Goal: Information Seeking & Learning: Check status

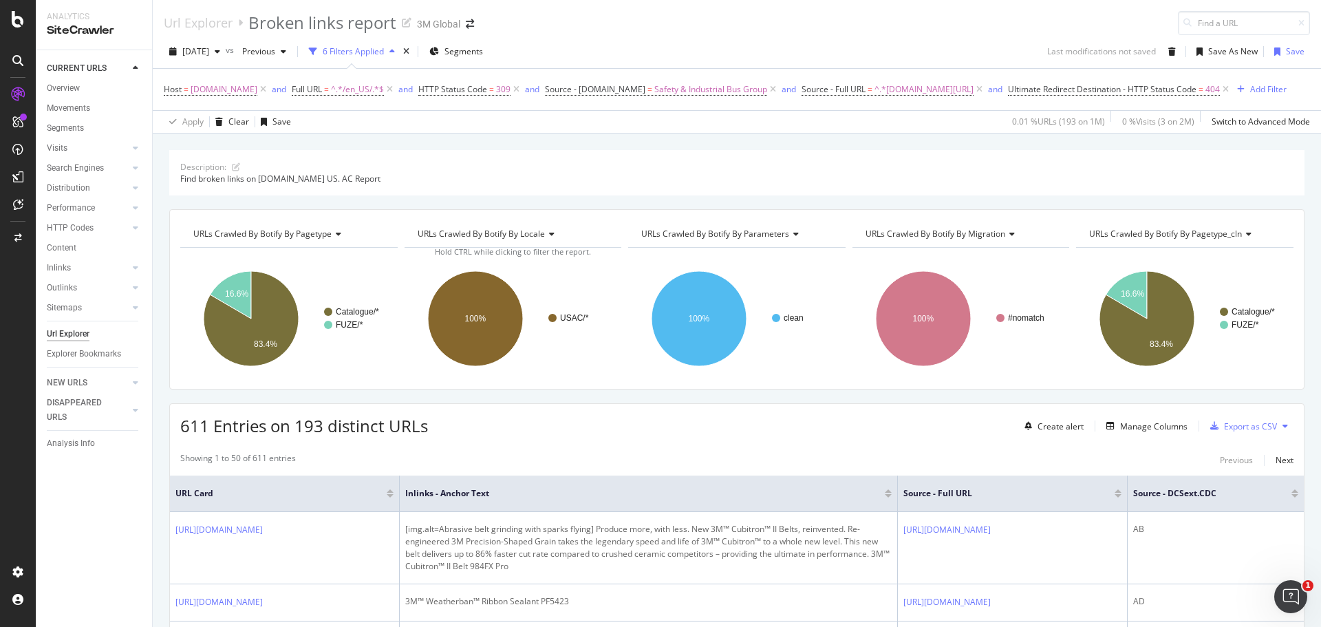
click at [595, 23] on div "Url Explorer Broken links report 3M Global" at bounding box center [737, 17] width 1169 height 35
click at [220, 52] on icon "button" at bounding box center [218, 51] width 6 height 8
click at [224, 97] on div "[DATE]" at bounding box center [221, 101] width 74 height 12
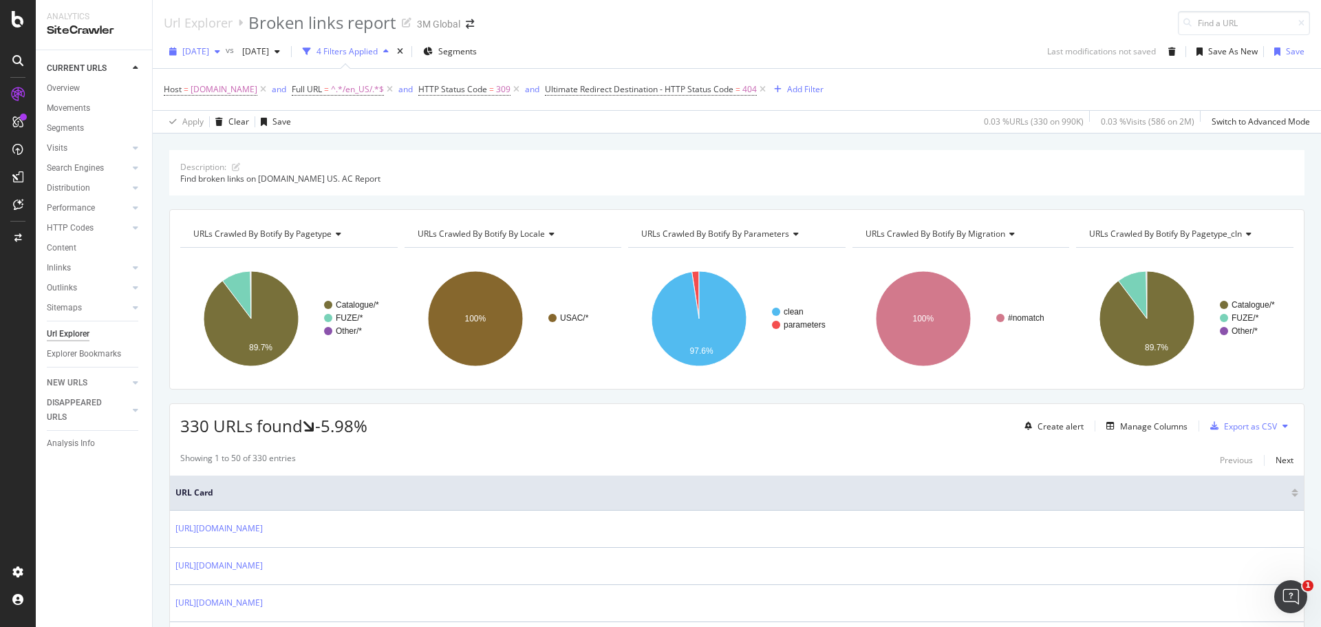
click at [209, 48] on span "[DATE]" at bounding box center [195, 51] width 27 height 12
click at [226, 109] on div "[DATE]" at bounding box center [221, 109] width 74 height 12
click at [220, 51] on icon "button" at bounding box center [218, 51] width 6 height 8
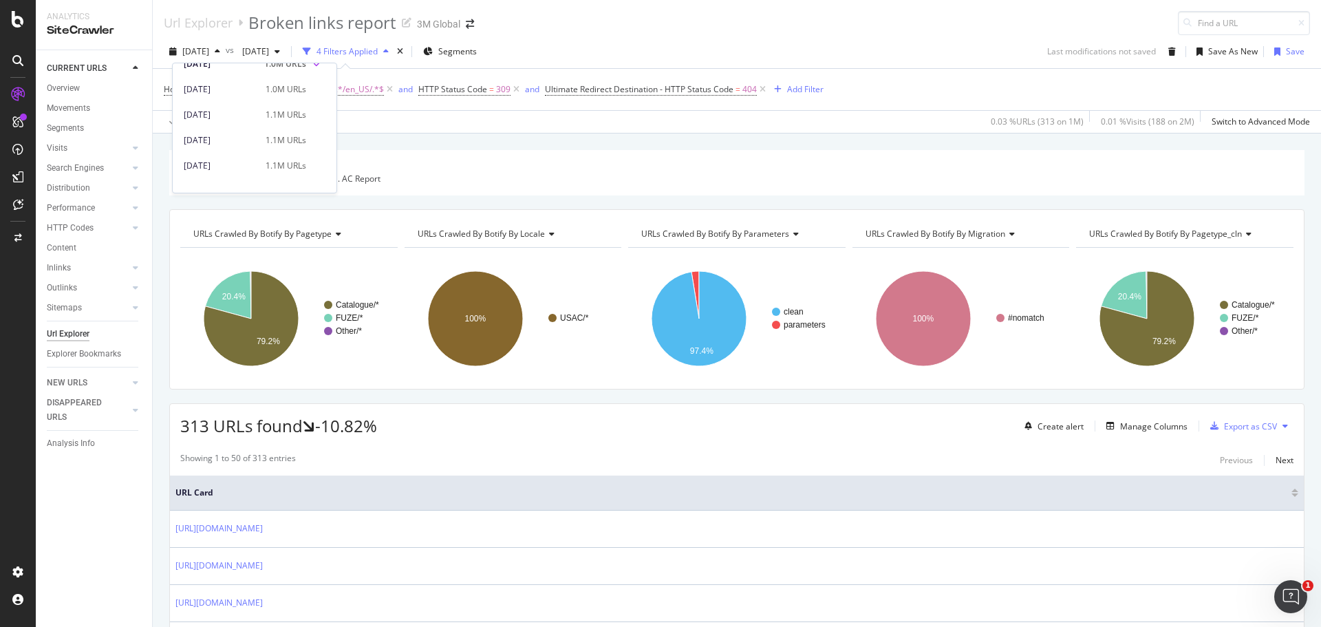
scroll to position [138, 0]
click at [247, 91] on div "[DATE]" at bounding box center [221, 91] width 74 height 12
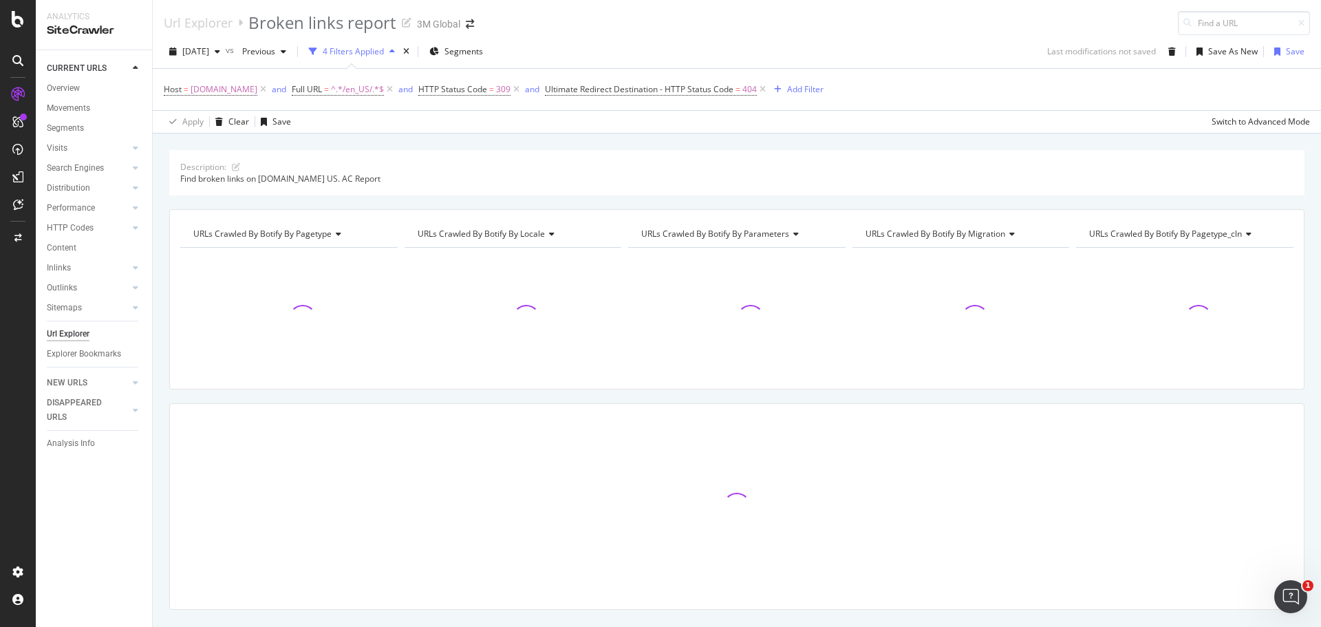
click at [880, 45] on div "[DATE] vs Previous 4 Filters Applied Segments Last modifications not saved Save…" at bounding box center [737, 55] width 1169 height 28
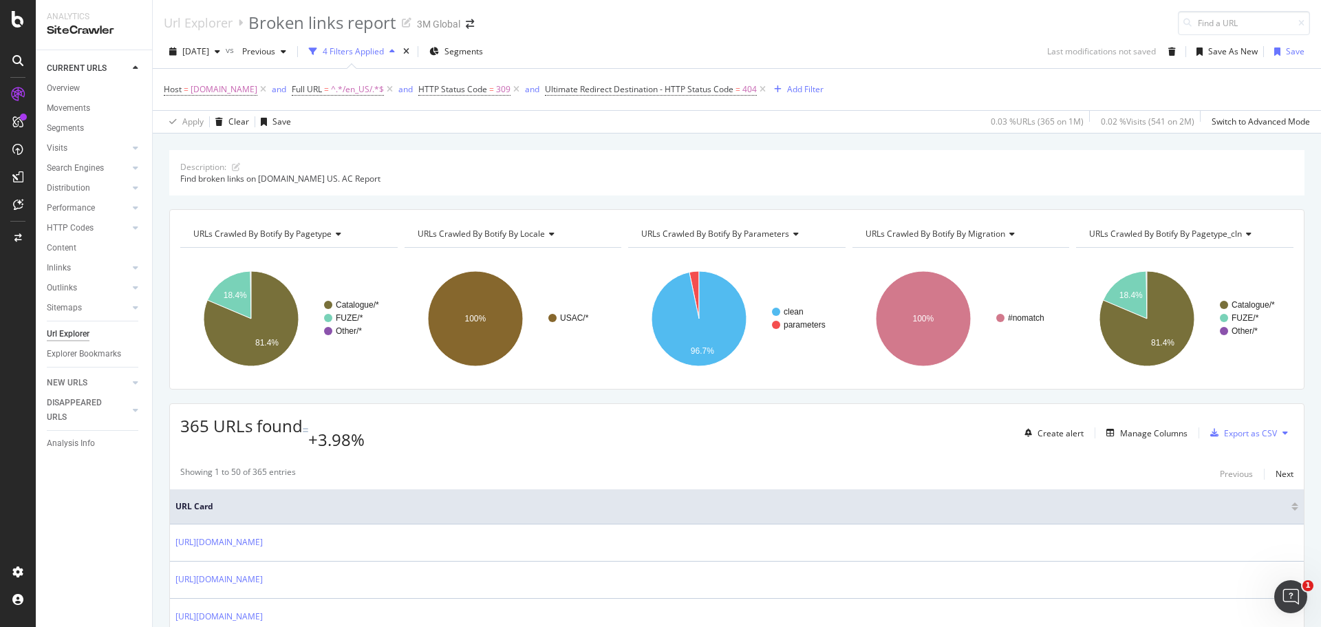
click at [880, 45] on div "[DATE] vs Previous 4 Filters Applied Segments Last modifications not saved Save…" at bounding box center [737, 55] width 1169 height 28
click at [880, 379] on div "Manage Columns" at bounding box center [1153, 433] width 67 height 12
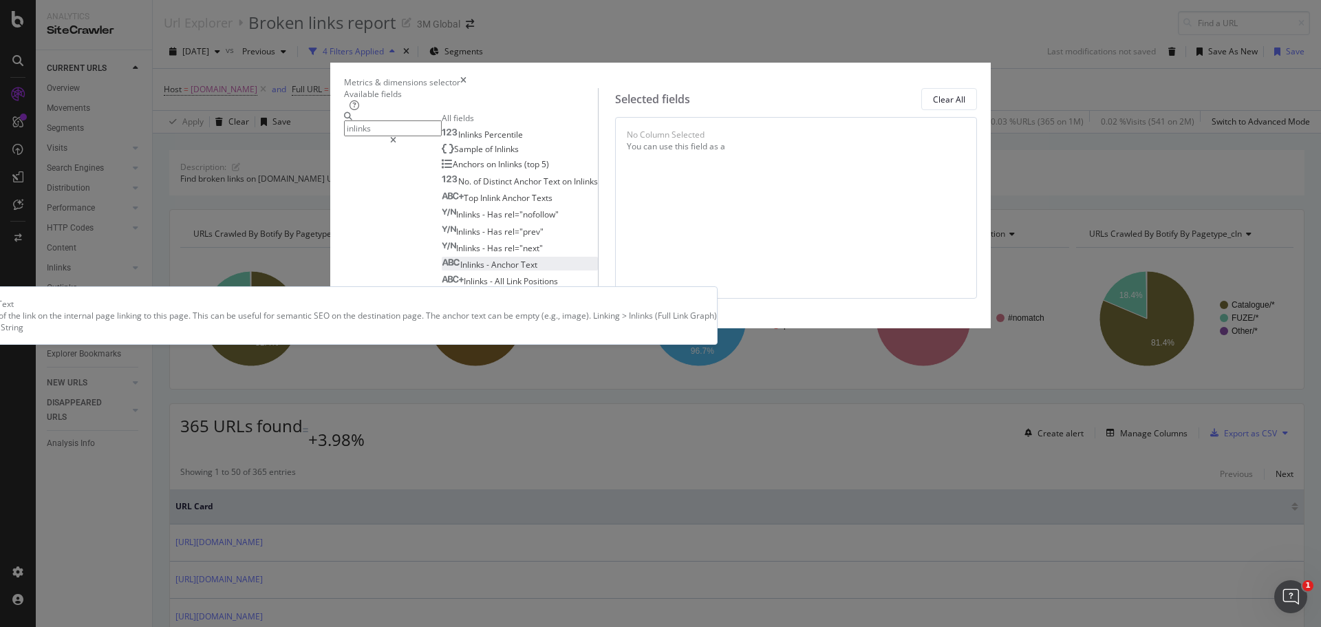
type input "inlinks"
click at [491, 270] on span "Anchor" at bounding box center [506, 265] width 30 height 12
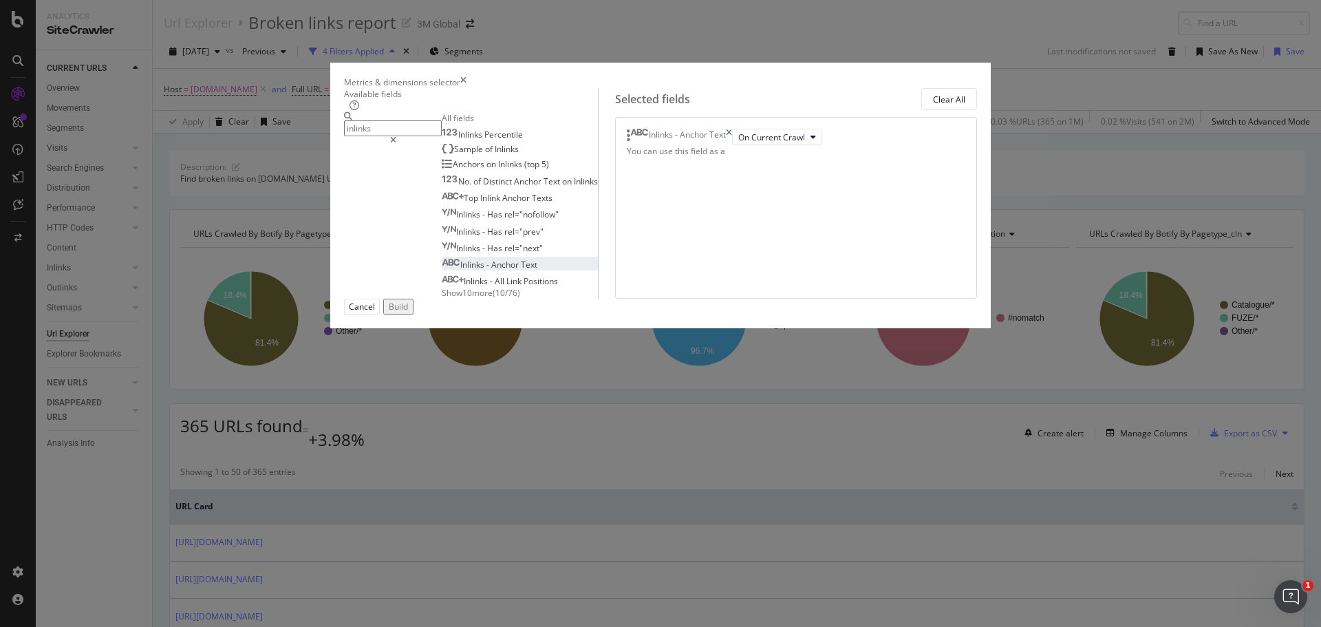
click at [408, 312] on div "Build" at bounding box center [398, 307] width 19 height 12
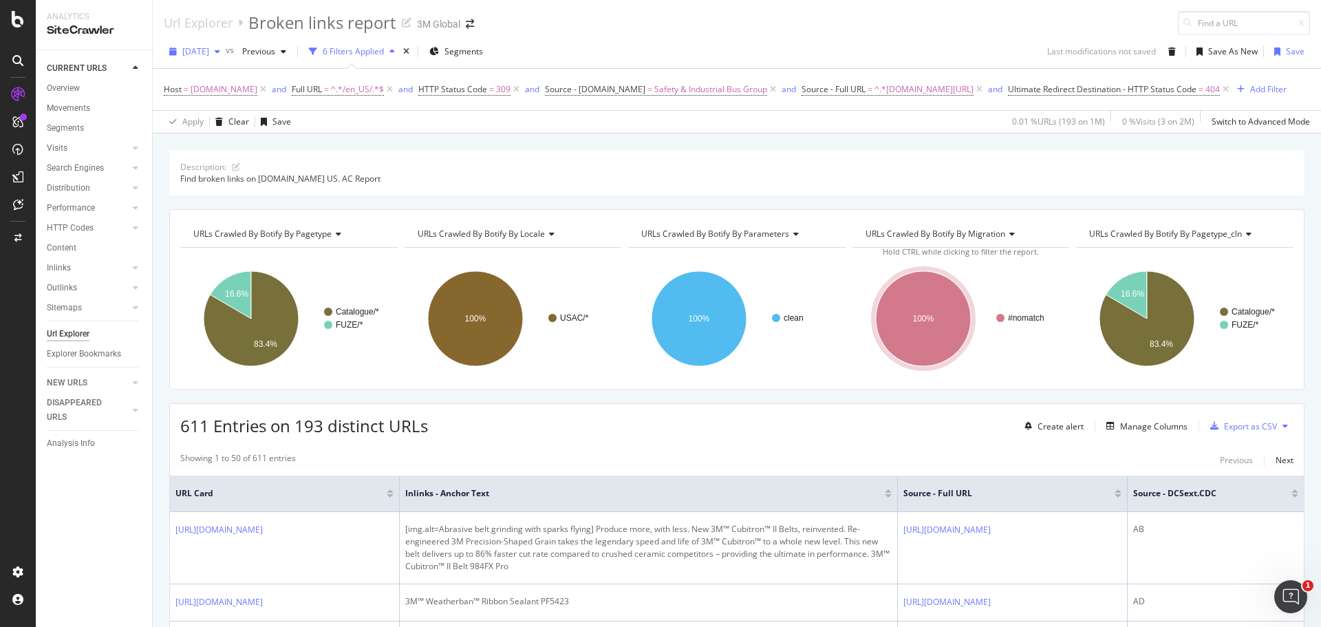
click at [220, 52] on icon "button" at bounding box center [218, 51] width 6 height 8
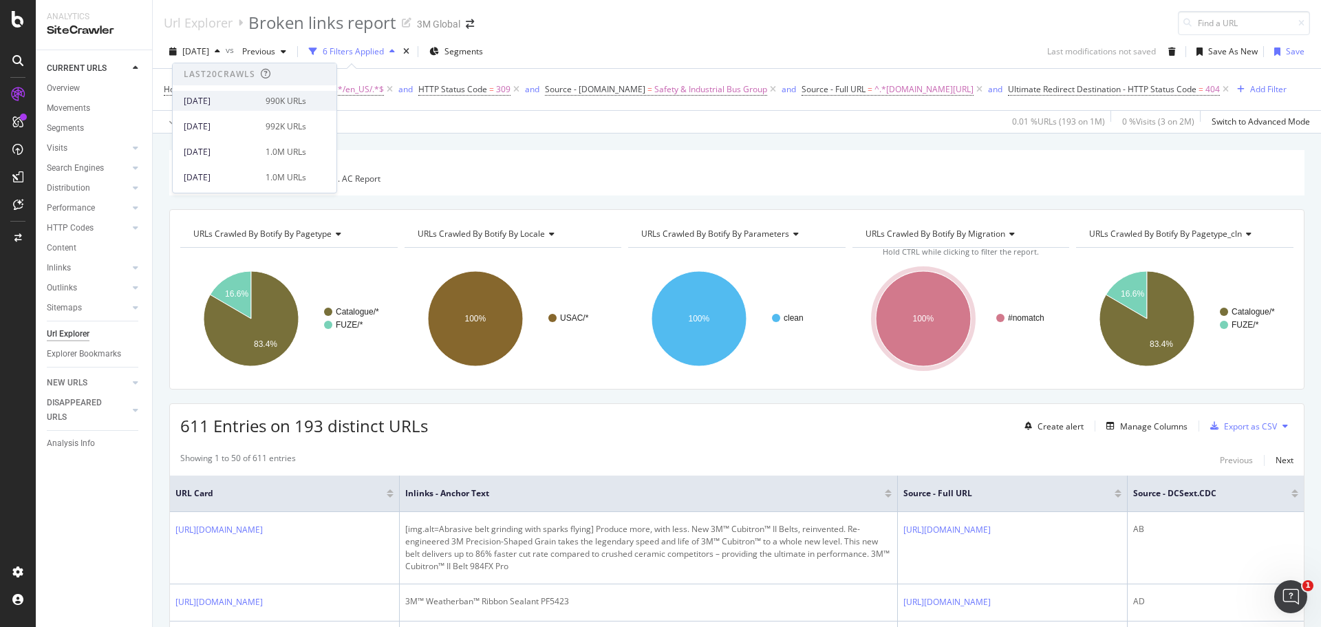
click at [223, 98] on div "[DATE]" at bounding box center [221, 101] width 74 height 12
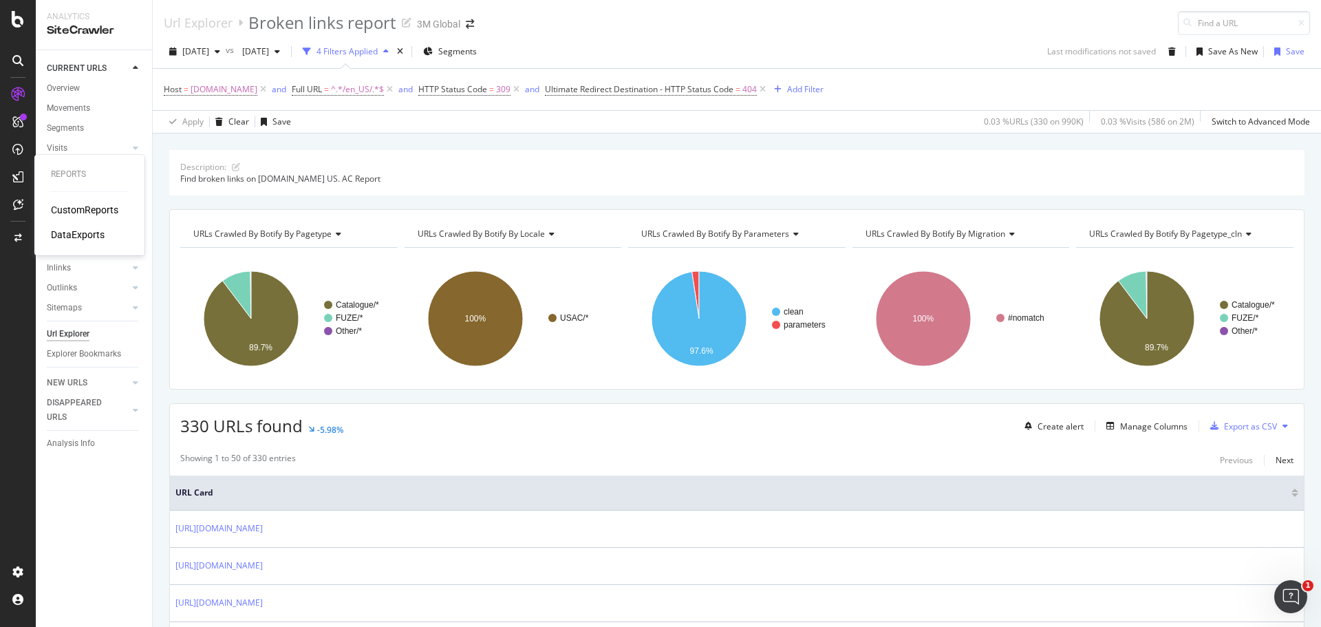
click at [72, 211] on div "CustomReports" at bounding box center [84, 210] width 67 height 14
